Goal: Information Seeking & Learning: Learn about a topic

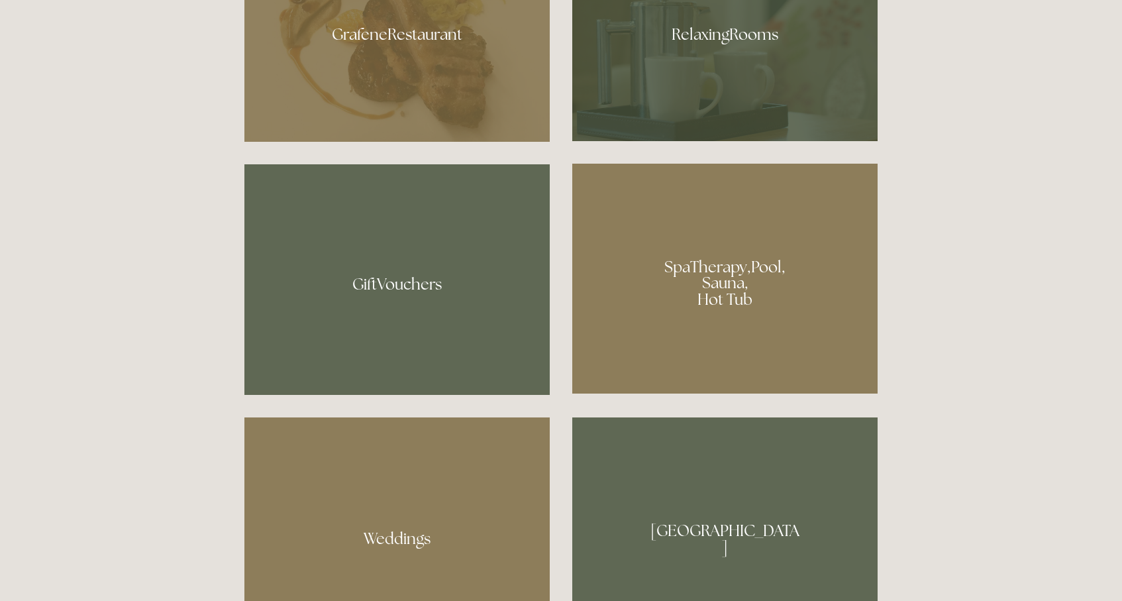
scroll to position [991, 0]
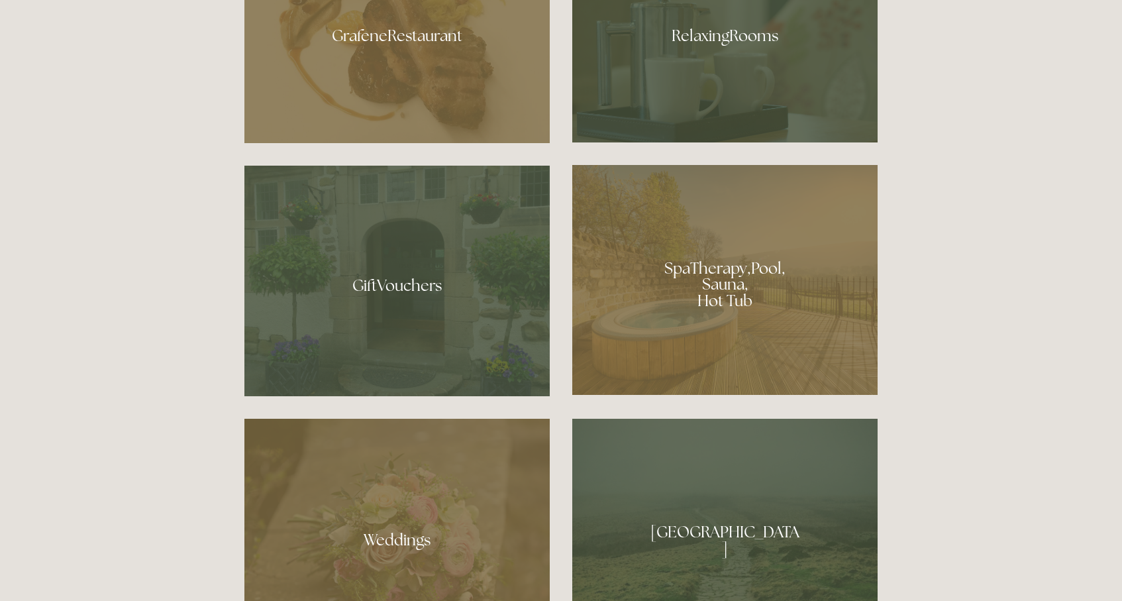
click at [738, 295] on div at bounding box center [724, 280] width 305 height 230
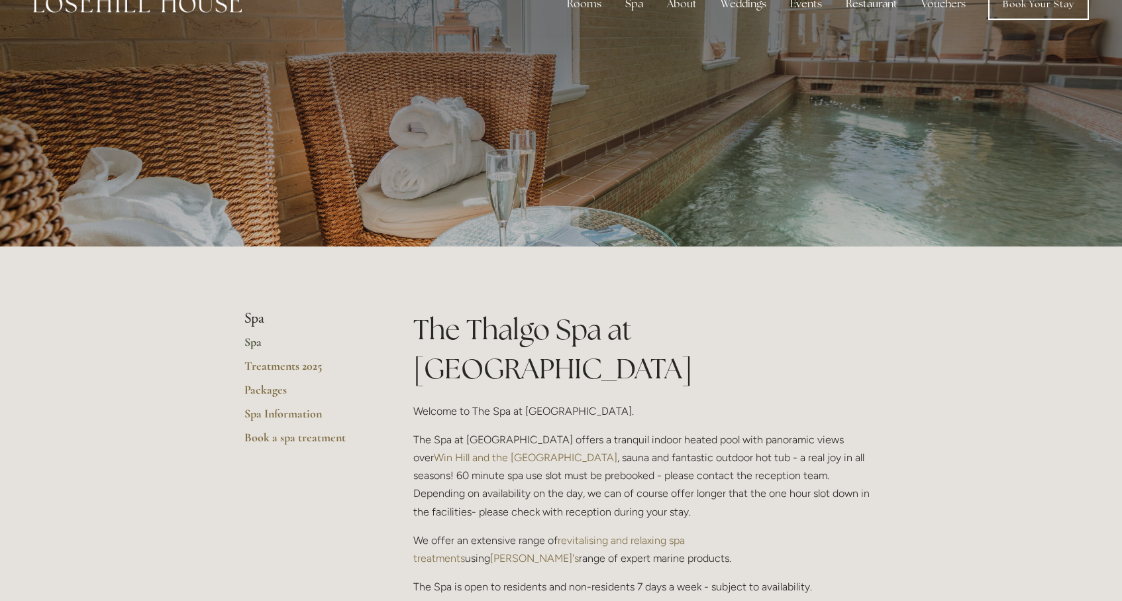
scroll to position [17, 0]
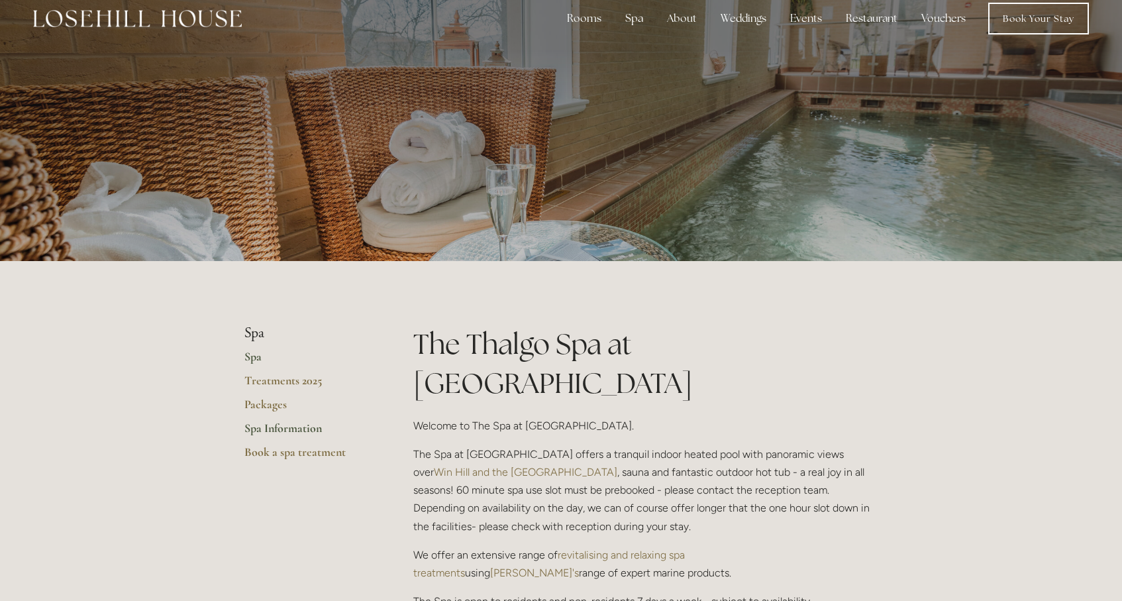
click at [258, 426] on link "Spa Information" at bounding box center [307, 432] width 126 height 24
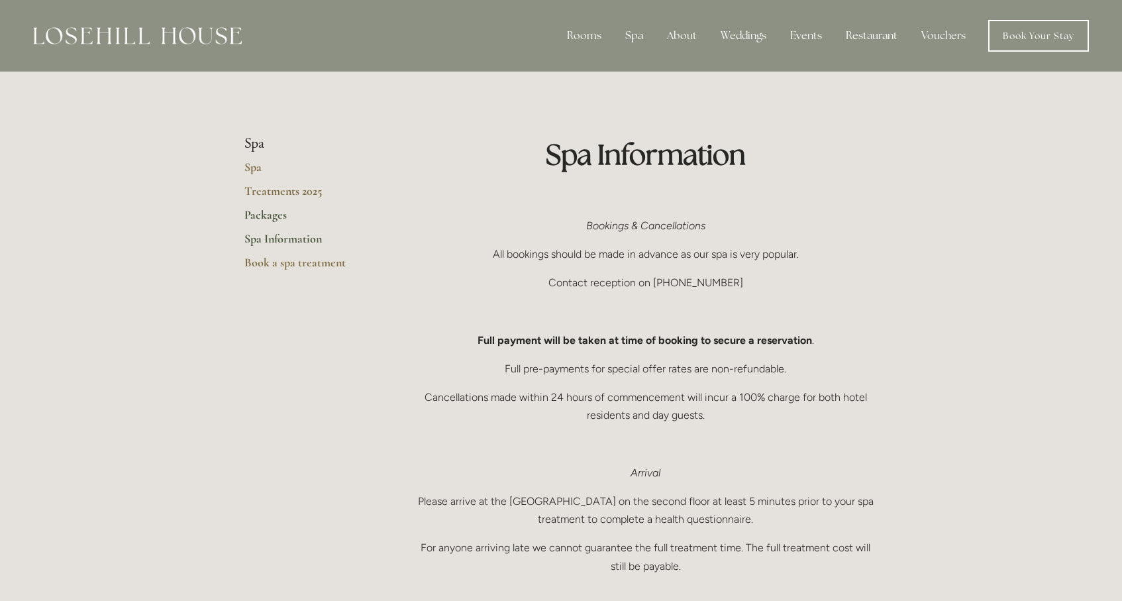
click at [258, 214] on link "Packages" at bounding box center [307, 219] width 126 height 24
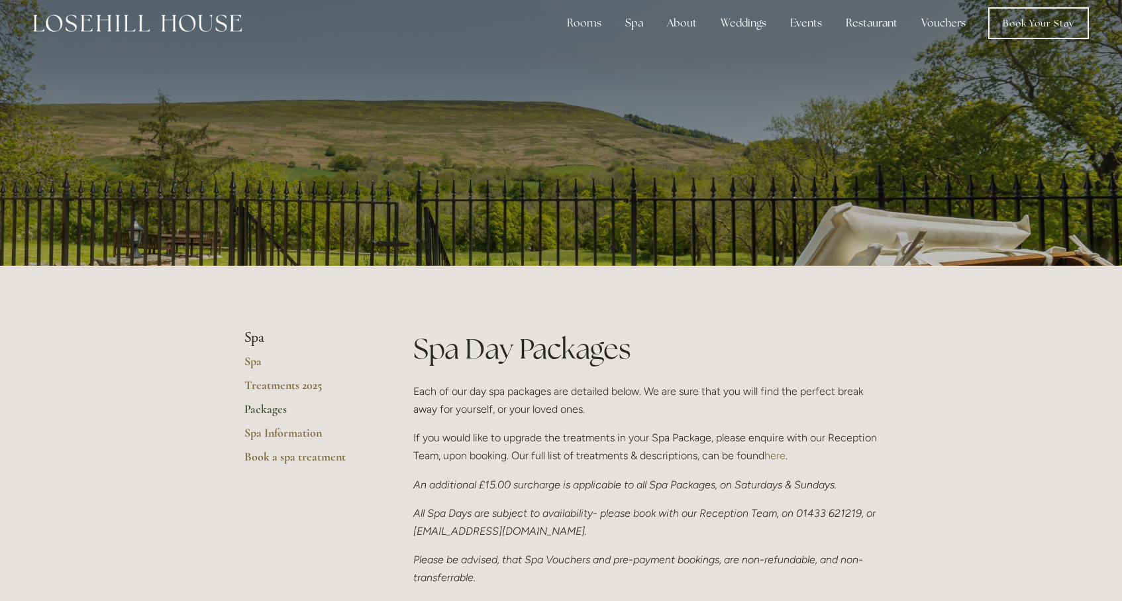
scroll to position [9, 0]
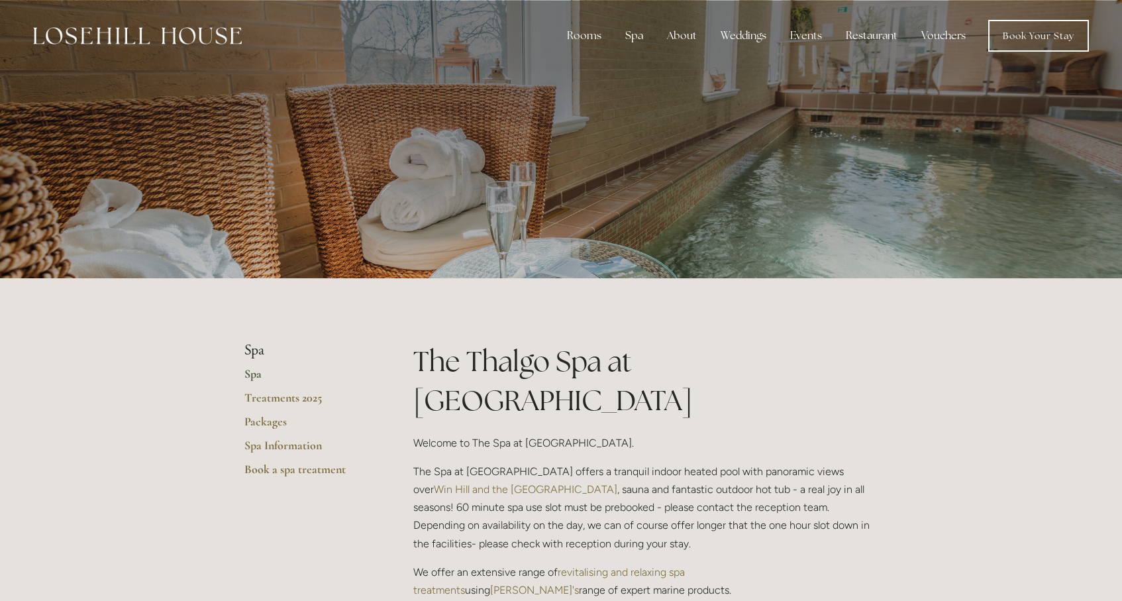
scroll to position [17, 0]
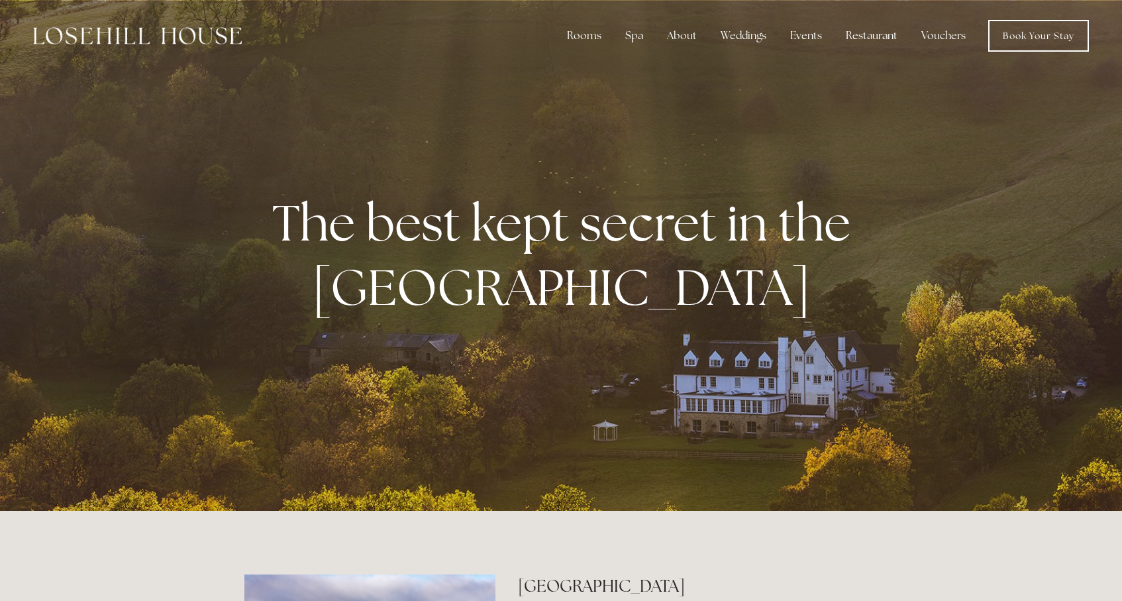
scroll to position [991, 0]
